Goal: Information Seeking & Learning: Learn about a topic

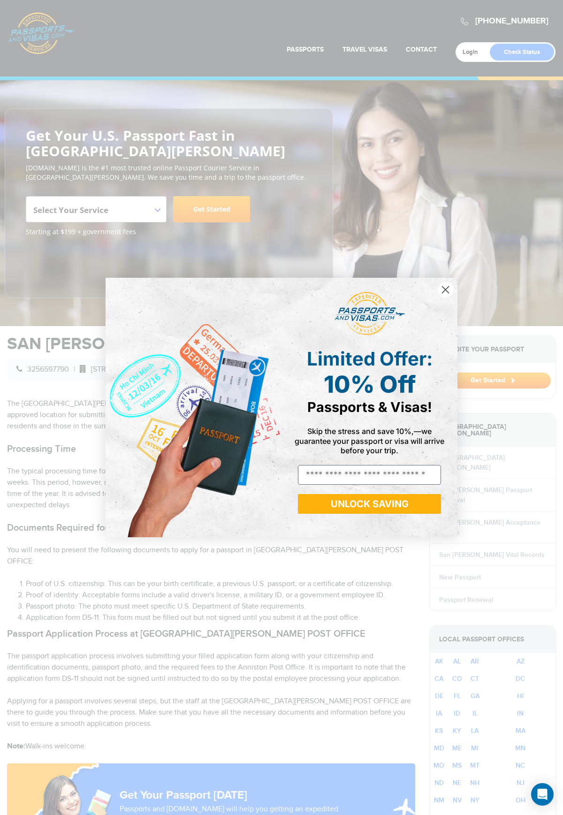
click at [445, 294] on circle "Close dialog" at bounding box center [445, 289] width 15 height 15
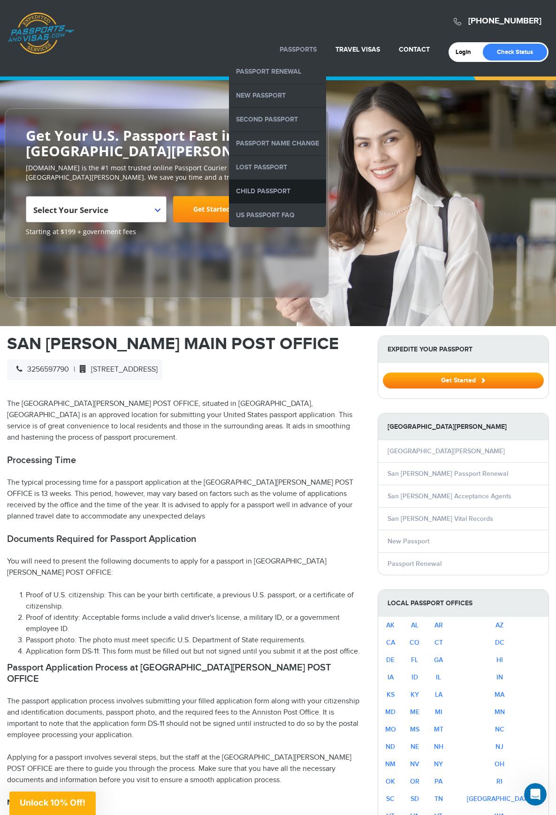
click at [261, 195] on link "Child Passport" at bounding box center [277, 191] width 97 height 23
